Goal: Task Accomplishment & Management: Use online tool/utility

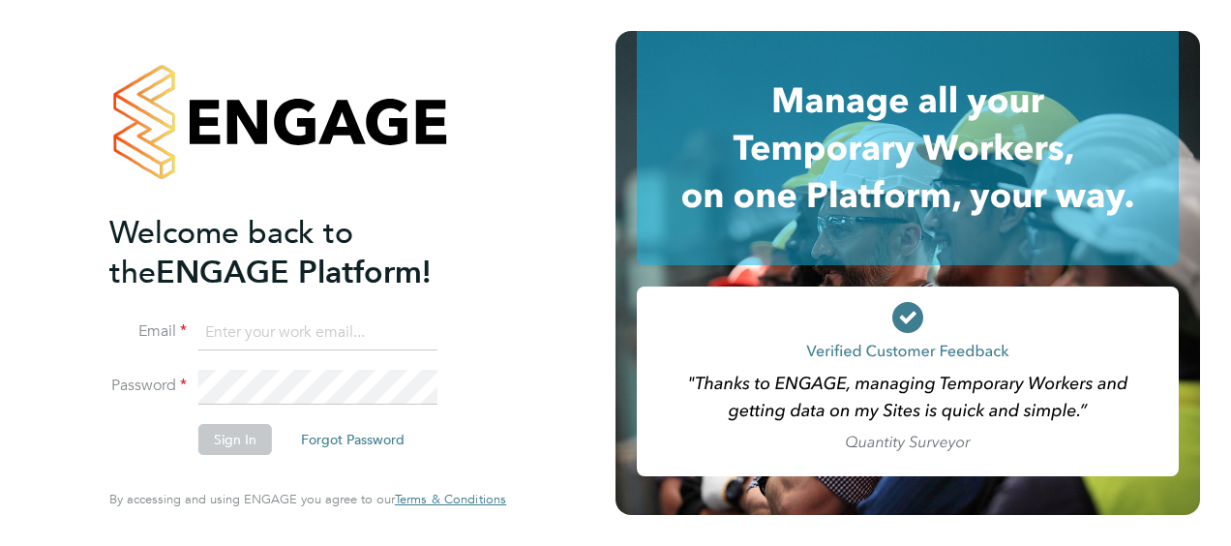
click at [270, 330] on input at bounding box center [317, 333] width 239 height 35
type input "james.jolly1@justice.gov.uk"
click at [236, 444] on button "Sign In" at bounding box center [235, 439] width 74 height 31
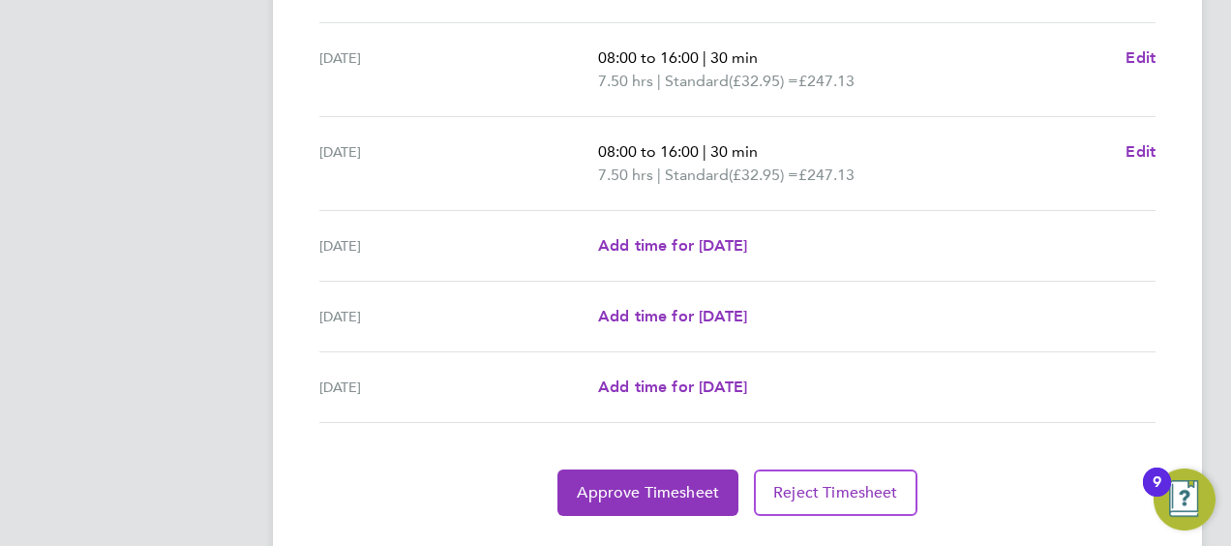
scroll to position [841, 0]
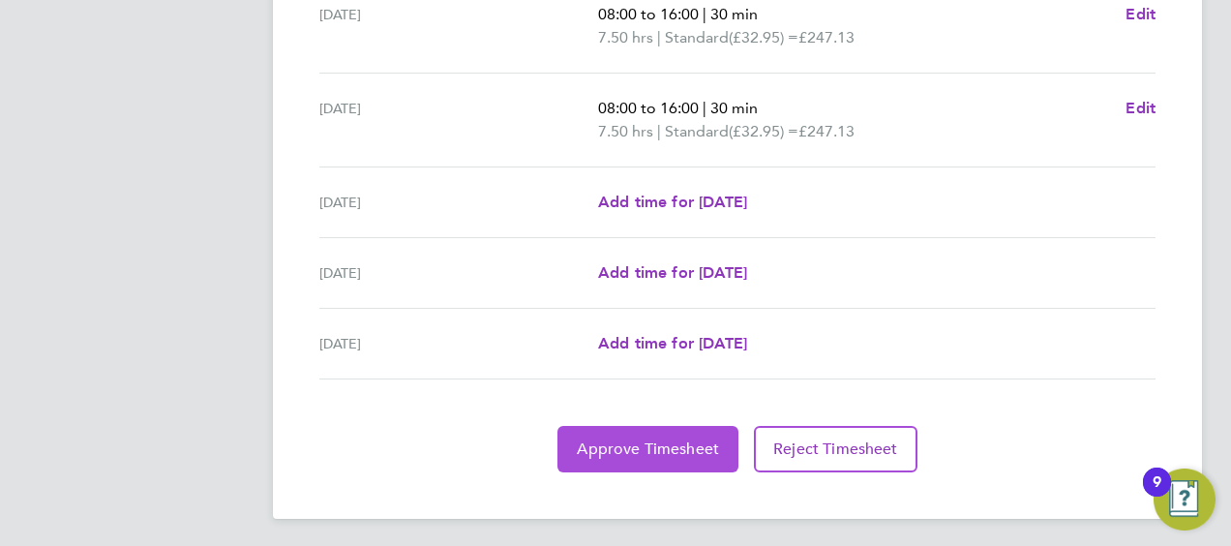
click at [641, 446] on span "Approve Timesheet" at bounding box center [648, 448] width 142 height 19
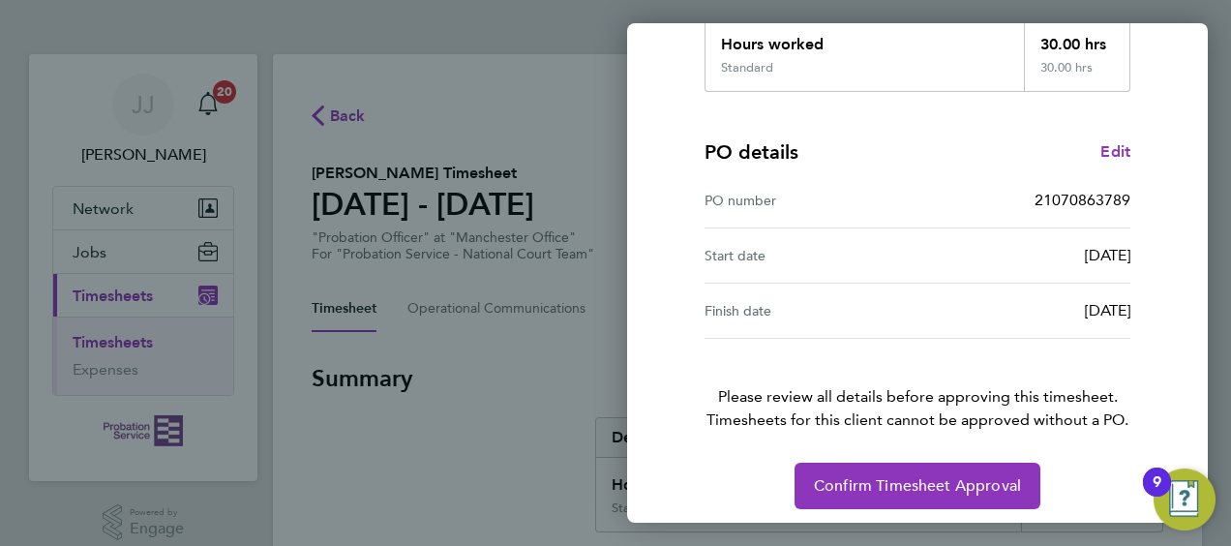
scroll to position [379, 0]
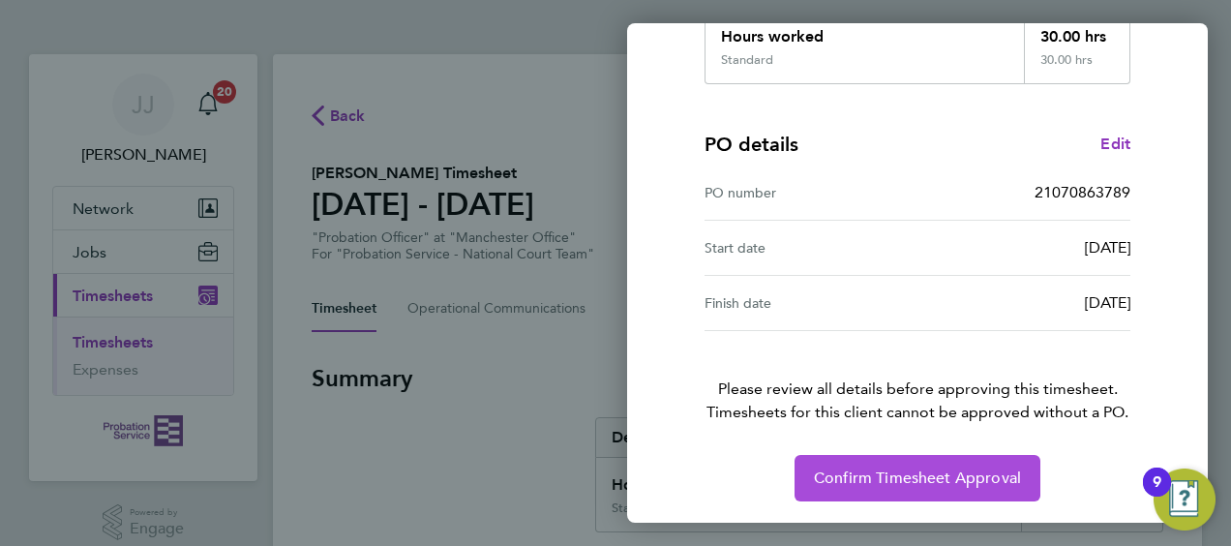
click at [901, 473] on span "Confirm Timesheet Approval" at bounding box center [917, 478] width 207 height 19
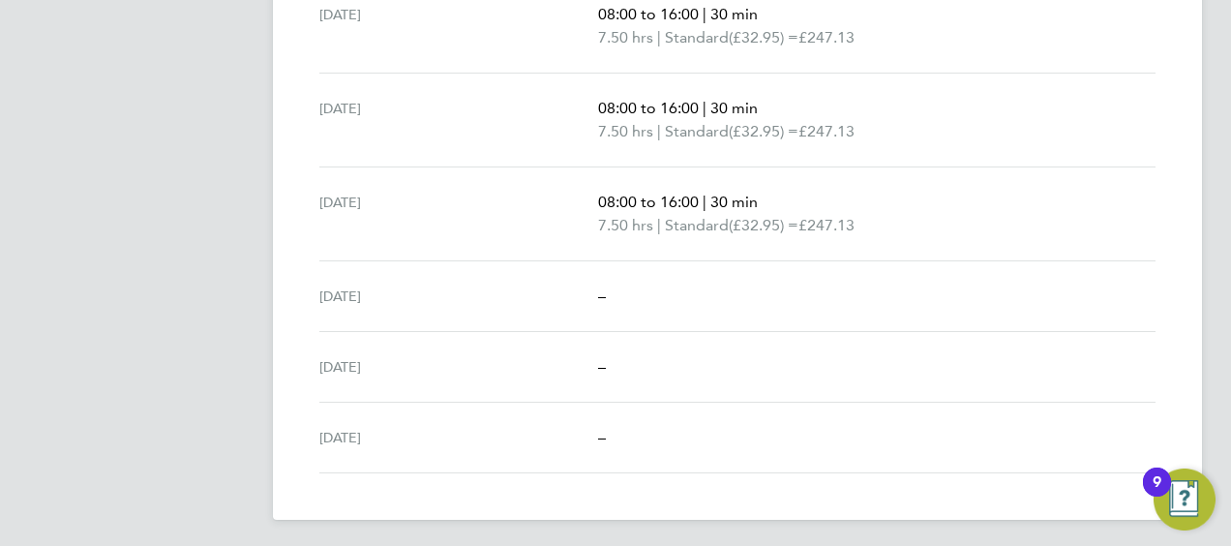
scroll to position [748, 0]
